Goal: Transaction & Acquisition: Purchase product/service

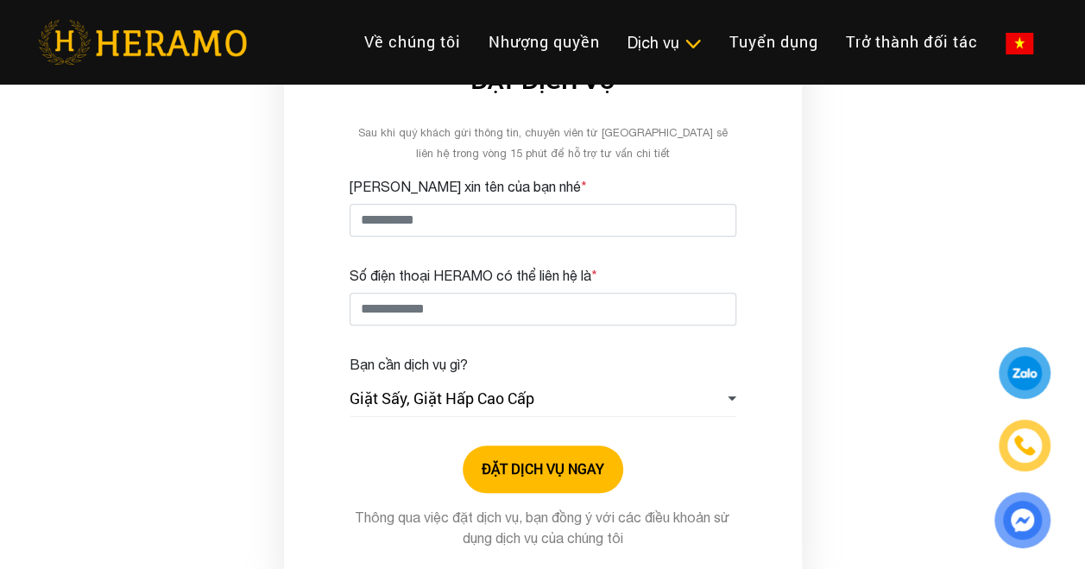
scroll to position [518, 0]
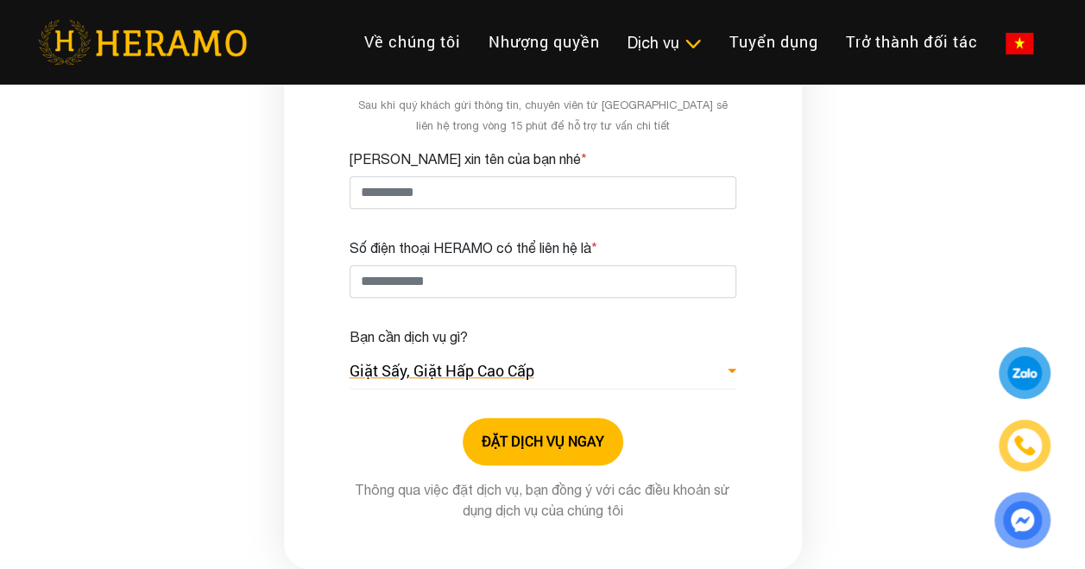
click at [729, 354] on link "Giặt Sấy, Giặt Hấp Cao Cấp" at bounding box center [543, 371] width 387 height 35
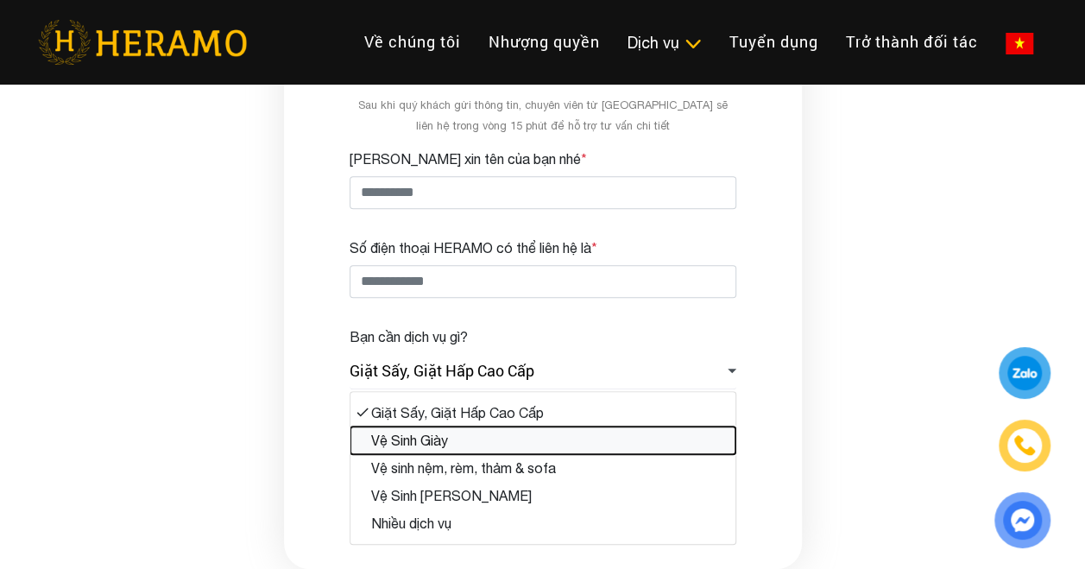
click at [557, 427] on button "Vệ Sinh Giày" at bounding box center [543, 441] width 385 height 28
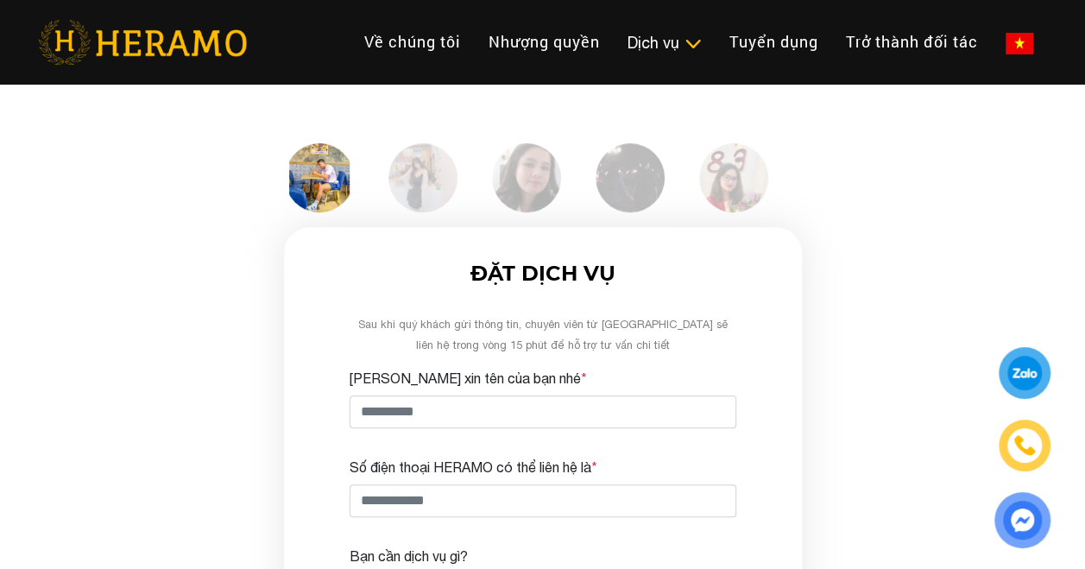
scroll to position [432, 0]
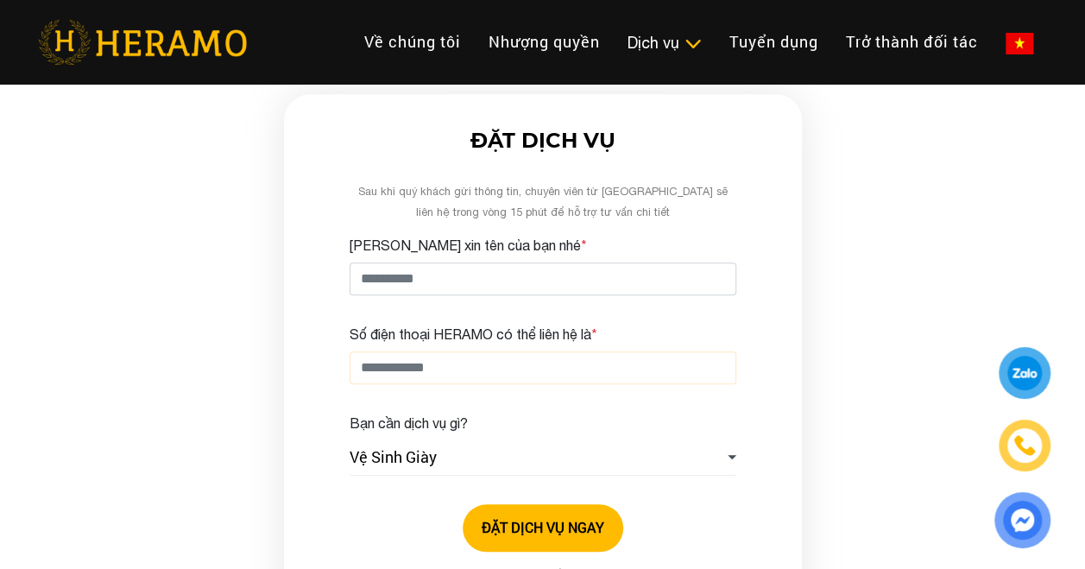
click at [679, 351] on input "Số điện thoại HERAMO có thể liên hệ là *" at bounding box center [543, 367] width 387 height 33
click at [655, 262] on input "[PERSON_NAME] xin tên của bạn nhé *" at bounding box center [543, 278] width 387 height 33
click at [885, 318] on div "Khách hàng nói gì về HERAMO ? Công ty mình có một phòng chuyên dùng để đón khác…" at bounding box center [542, 159] width 1085 height 992
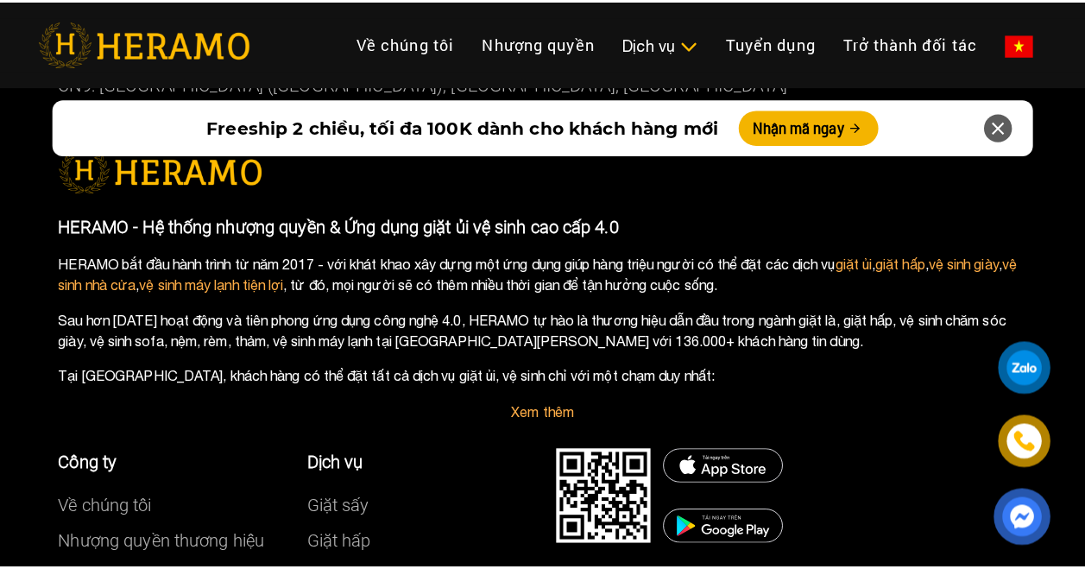
scroll to position [9756, 0]
